Goal: Obtain resource: Download file/media

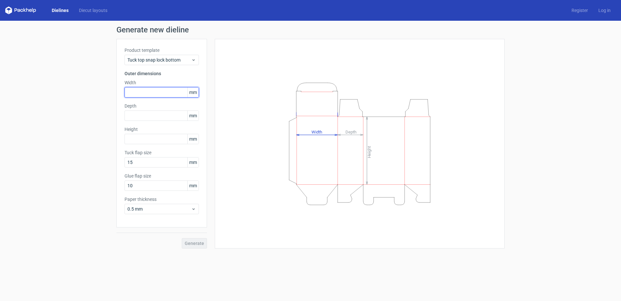
click at [159, 91] on input "text" at bounding box center [162, 92] width 74 height 10
type input "48"
click at [169, 116] on input "text" at bounding box center [162, 115] width 74 height 10
click at [168, 117] on input "text" at bounding box center [162, 115] width 74 height 10
type input "8"
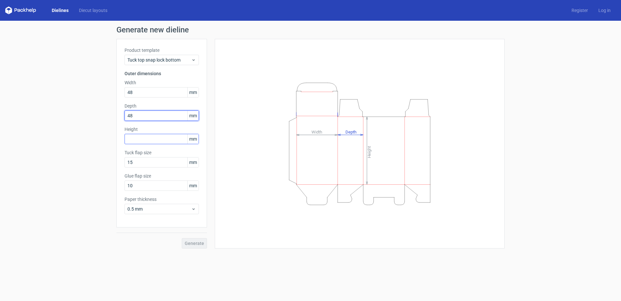
type input "48"
click at [160, 139] on input "text" at bounding box center [162, 139] width 74 height 10
type input "38"
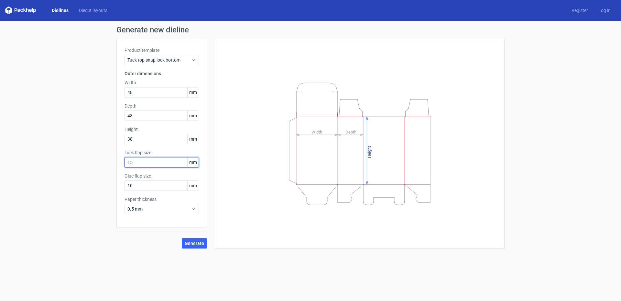
click at [152, 162] on input "15" at bounding box center [162, 162] width 74 height 10
click at [192, 243] on span "Generate" at bounding box center [194, 243] width 19 height 5
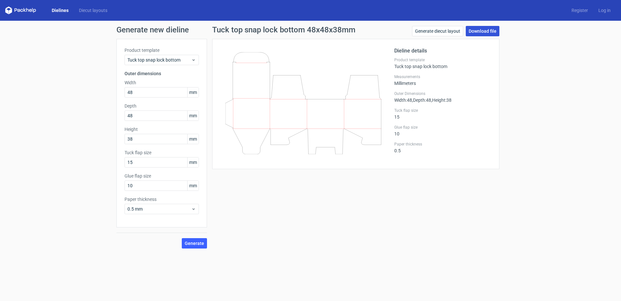
click at [491, 29] on link "Download file" at bounding box center [483, 31] width 34 height 10
